Goal: Navigation & Orientation: Find specific page/section

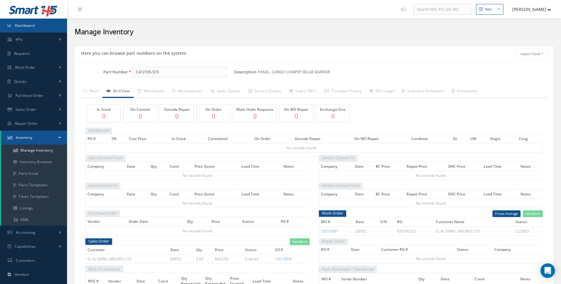
click at [35, 25] on link "Dashboard" at bounding box center [33, 26] width 67 height 14
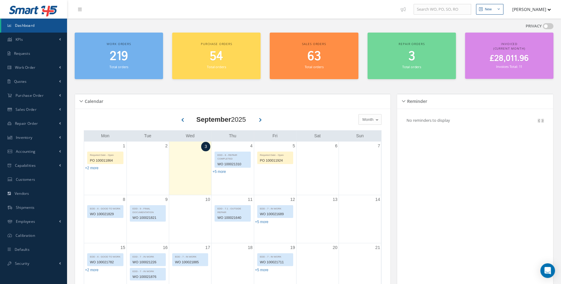
click at [518, 49] on span "(Current Month)" at bounding box center [509, 48] width 32 height 4
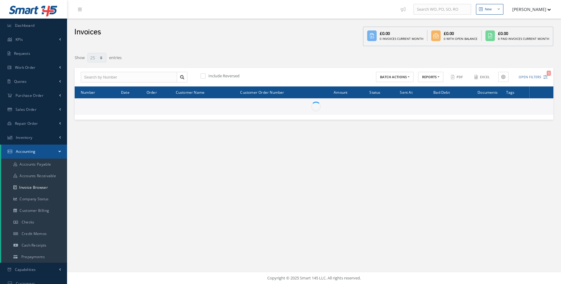
select select "25"
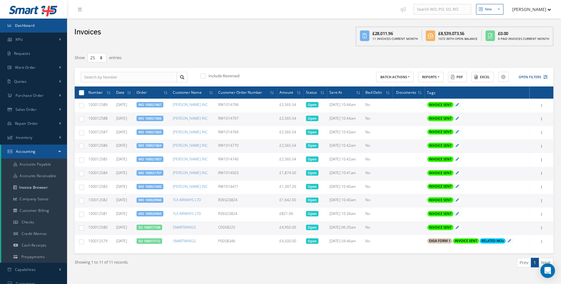
click at [32, 25] on span "Dashboard" at bounding box center [25, 25] width 20 height 5
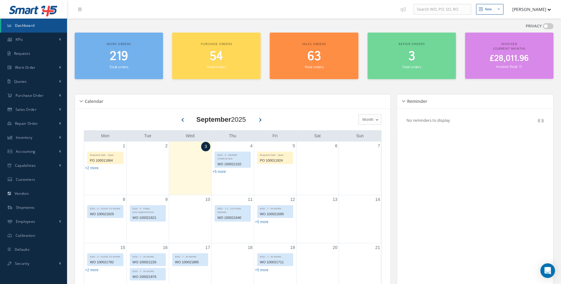
click at [137, 66] on div "219 Total orders" at bounding box center [119, 59] width 82 height 21
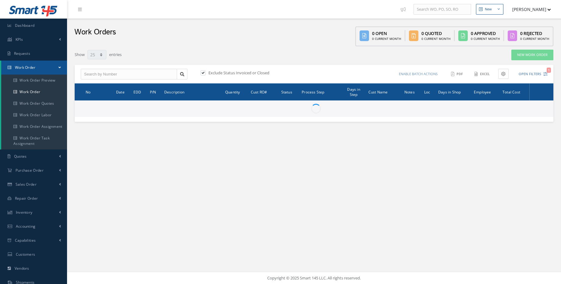
select select "25"
